Goal: Navigation & Orientation: Understand site structure

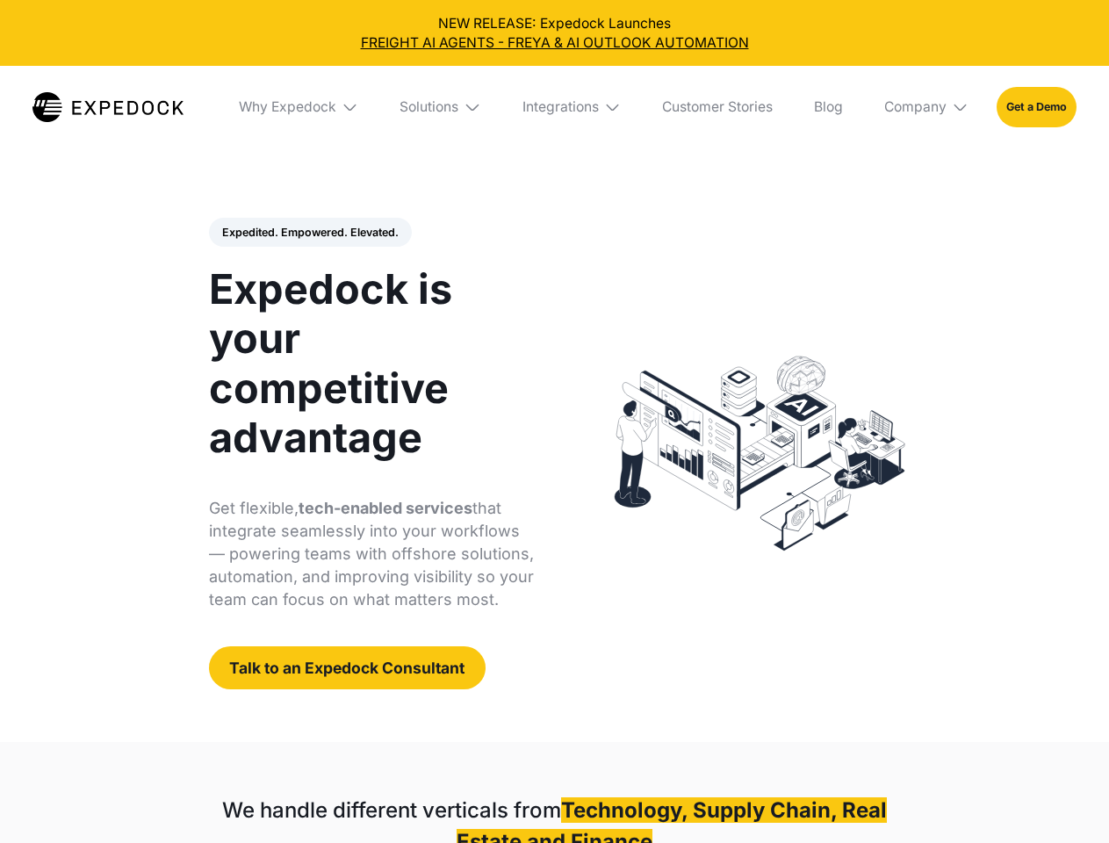
select select
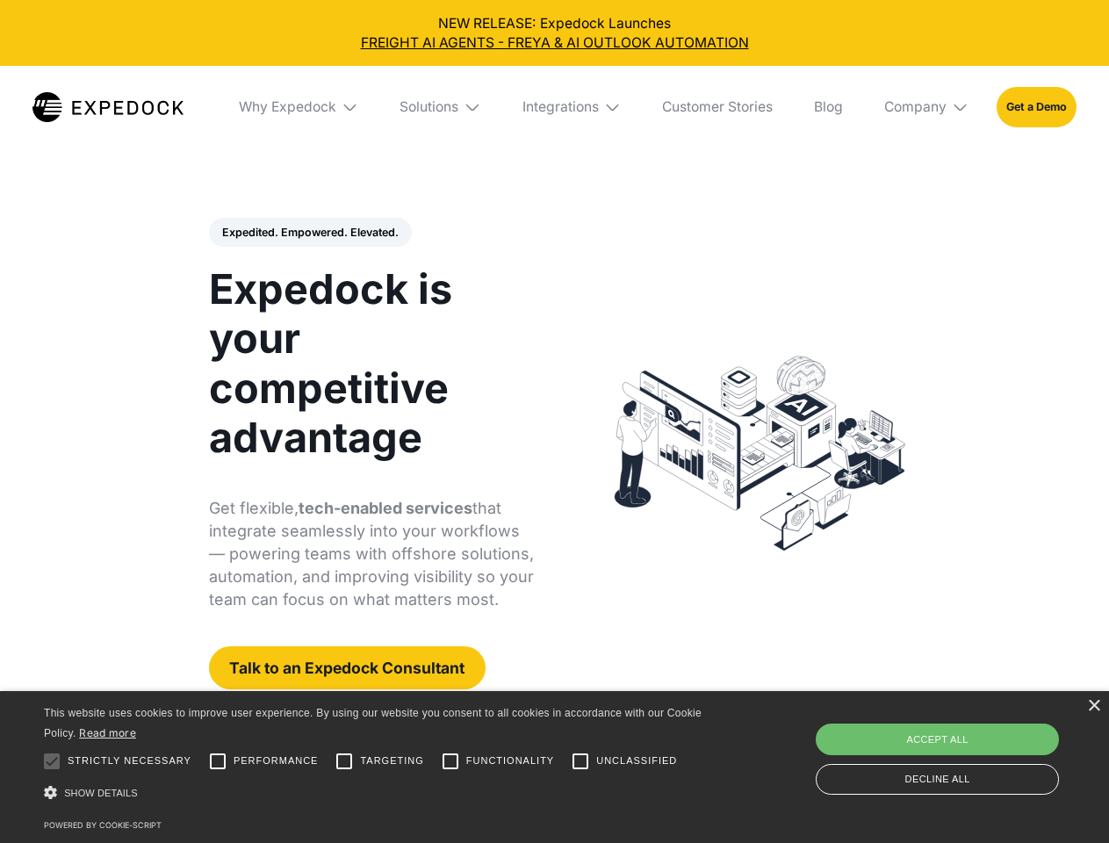
click at [554, 107] on div "Integrations" at bounding box center [560, 107] width 76 height 18
click at [299, 107] on div "Why Expedock" at bounding box center [287, 107] width 97 height 18
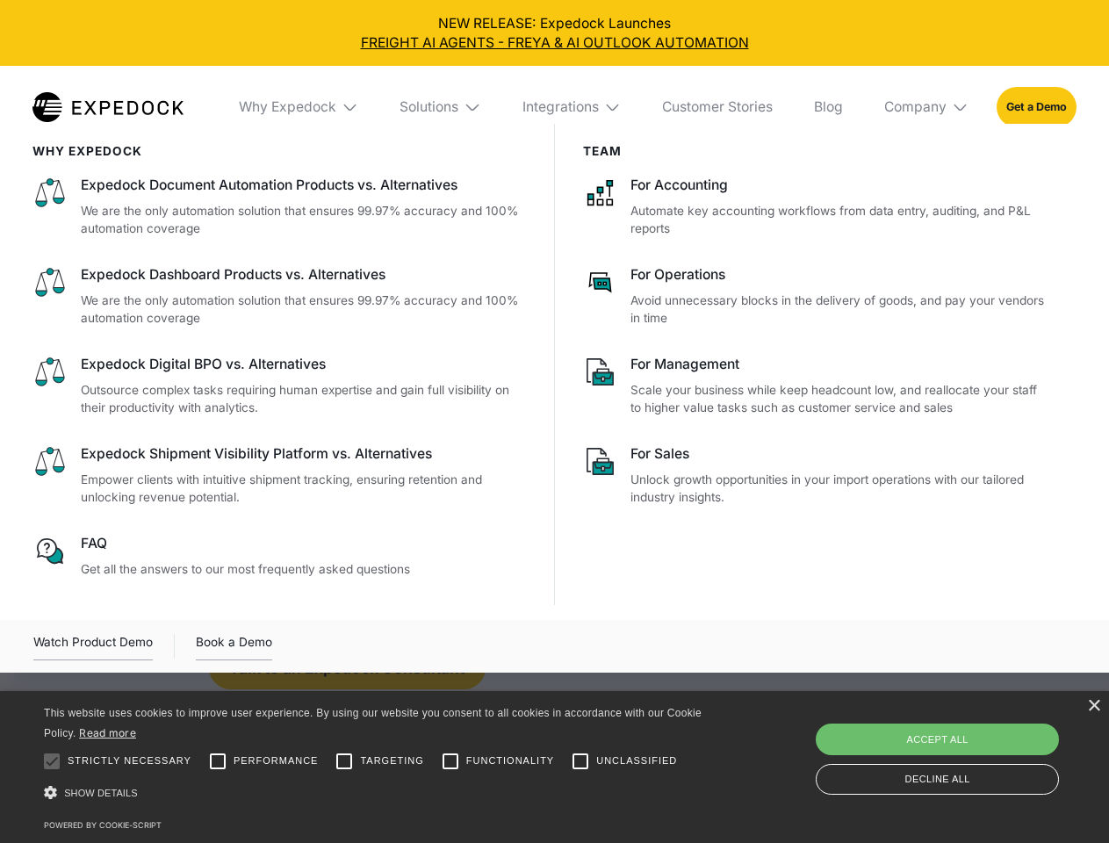
click at [442, 107] on div "Solutions" at bounding box center [428, 107] width 59 height 18
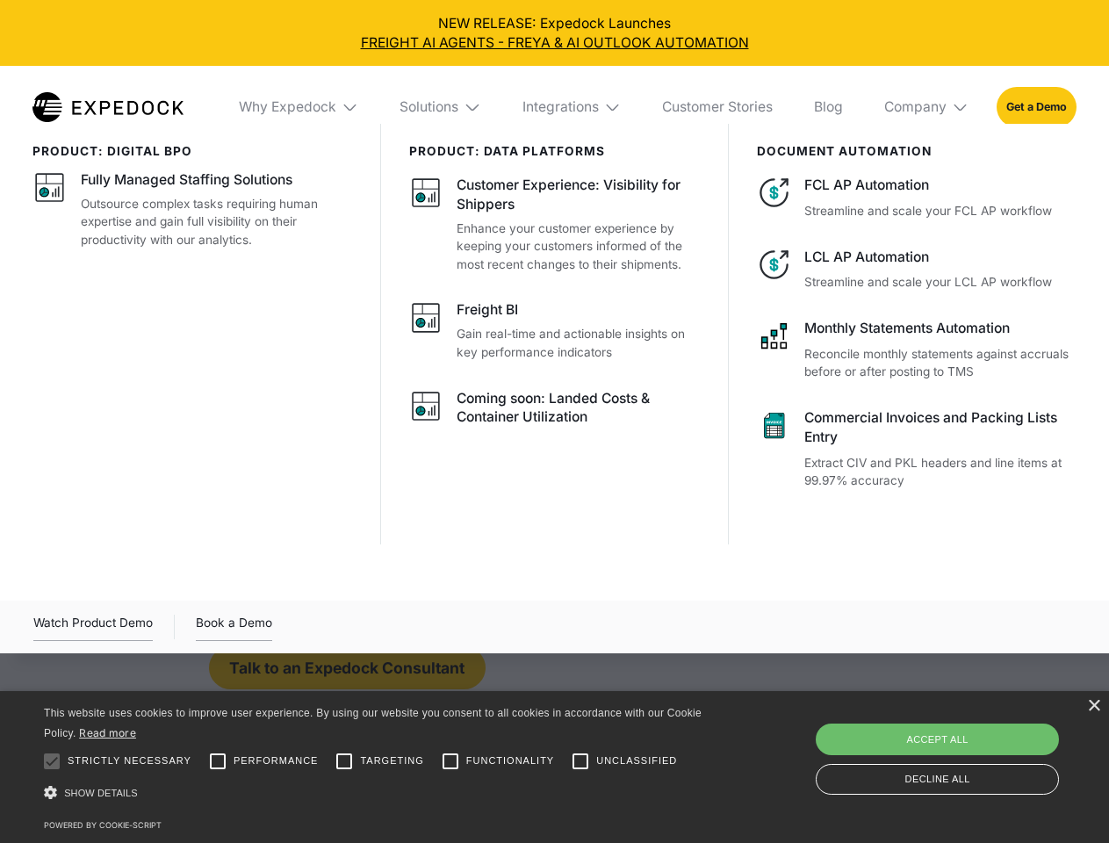
click at [572, 107] on div "Integrations" at bounding box center [560, 107] width 76 height 18
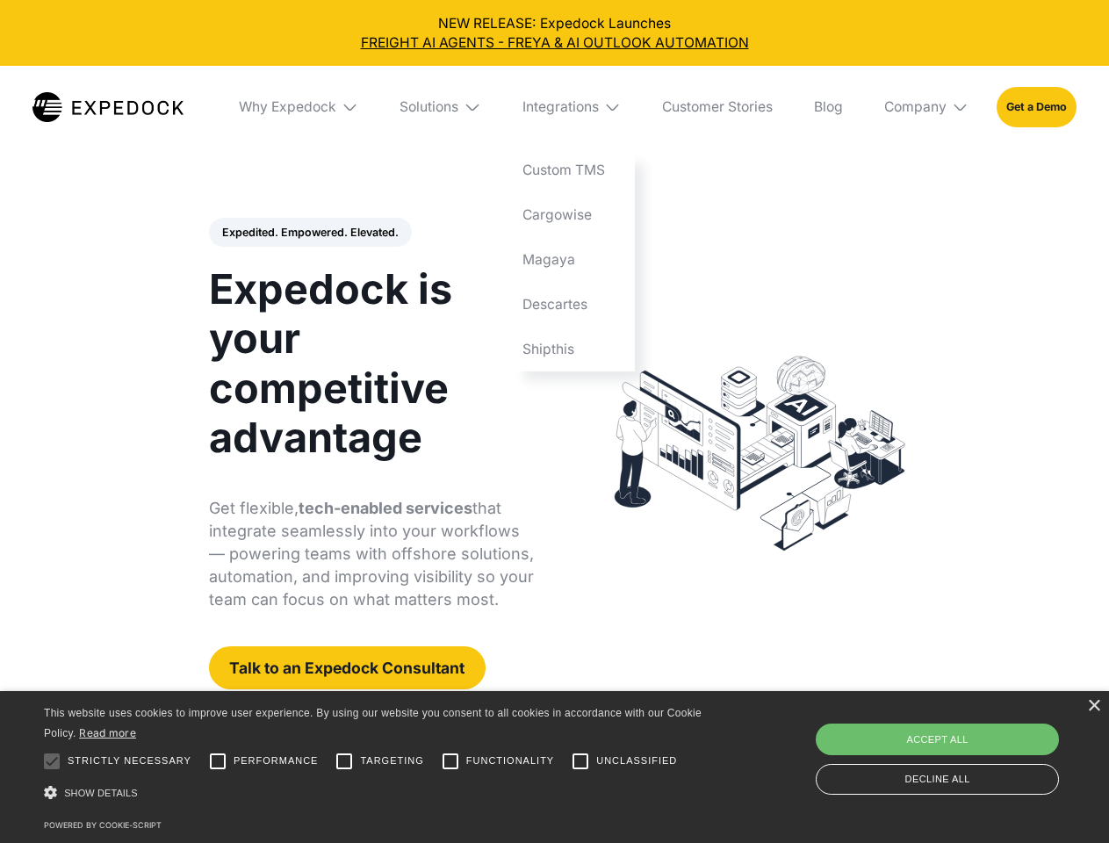
click at [927, 107] on div "Company" at bounding box center [915, 107] width 62 height 18
click at [309, 233] on div "Expedited. Empowered. Elevated. Automate Freight Document Extraction at 99.97% …" at bounding box center [372, 454] width 326 height 472
click at [52, 761] on div at bounding box center [51, 760] width 35 height 35
click at [218, 761] on input "Performance" at bounding box center [217, 760] width 35 height 35
checkbox input "true"
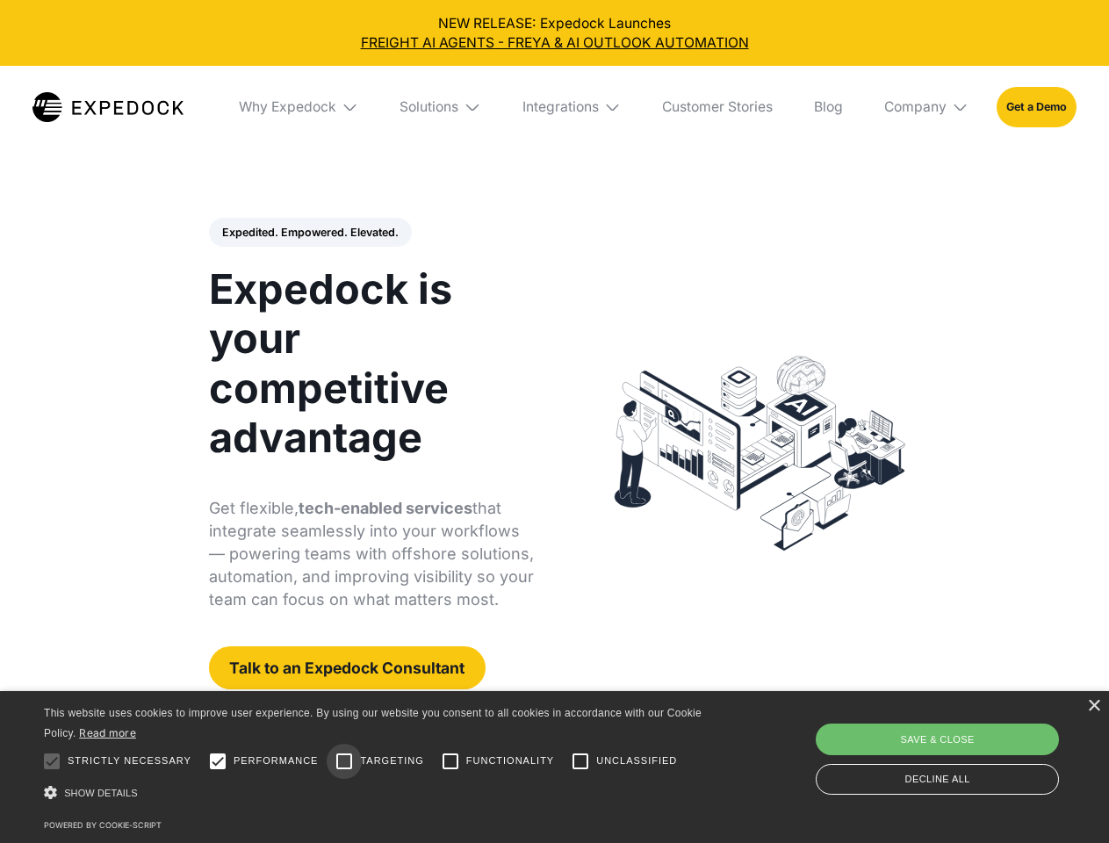
click at [344, 761] on input "Targeting" at bounding box center [344, 760] width 35 height 35
checkbox input "true"
click at [450, 761] on input "Functionality" at bounding box center [450, 760] width 35 height 35
checkbox input "true"
